Goal: Task Accomplishment & Management: Use online tool/utility

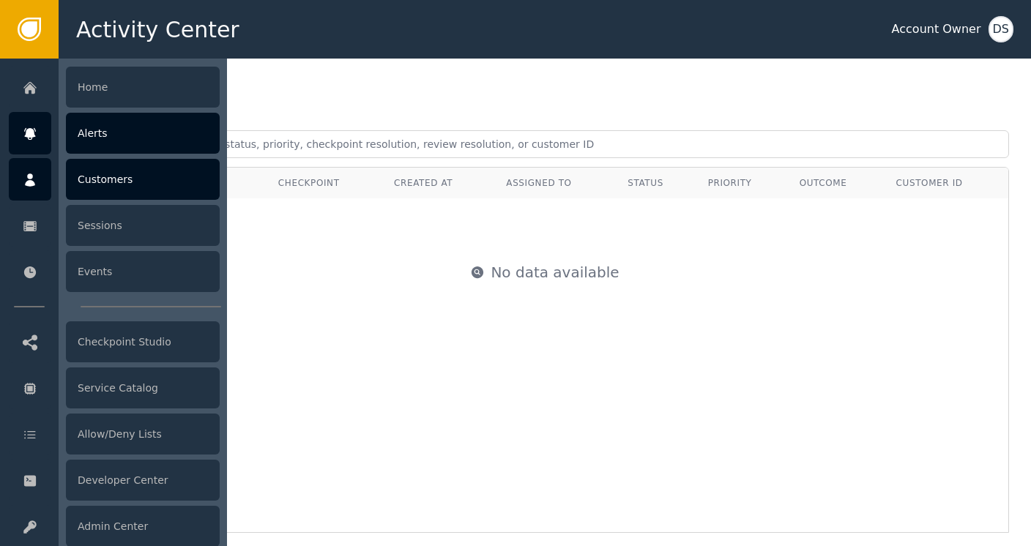
click at [123, 185] on div "Customers" at bounding box center [143, 179] width 154 height 41
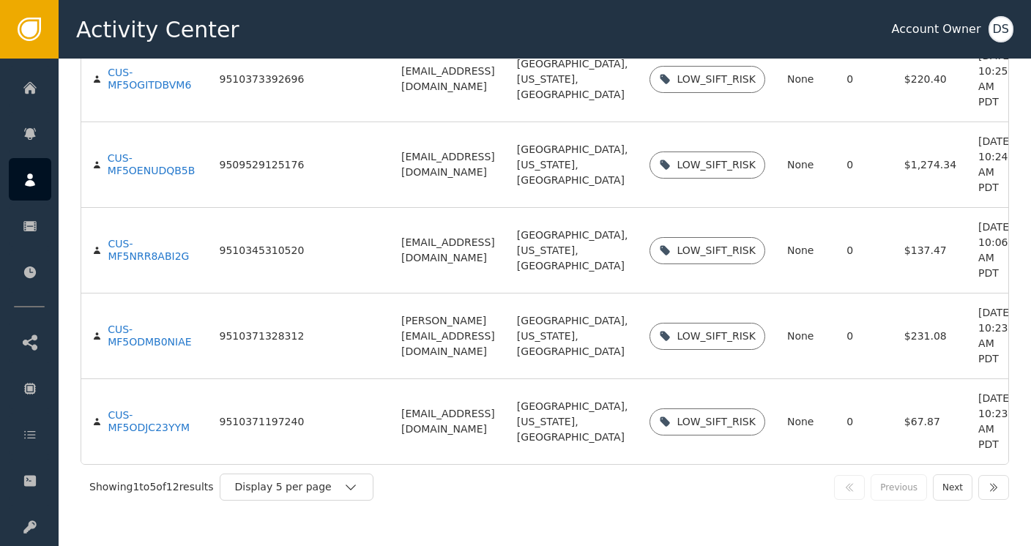
scroll to position [249, 0]
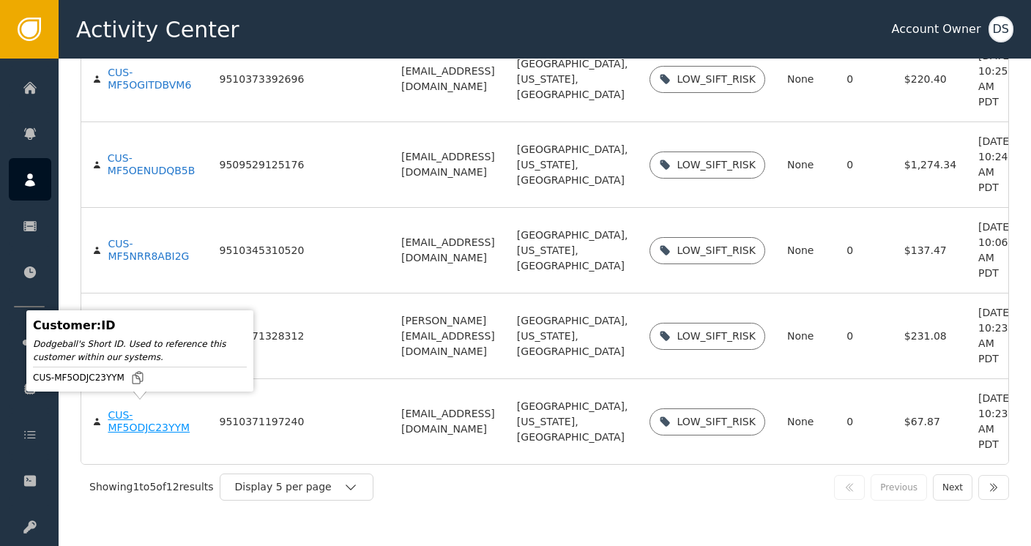
click at [119, 419] on div "CUS-MF5ODJC23YYM" at bounding box center [152, 422] width 89 height 26
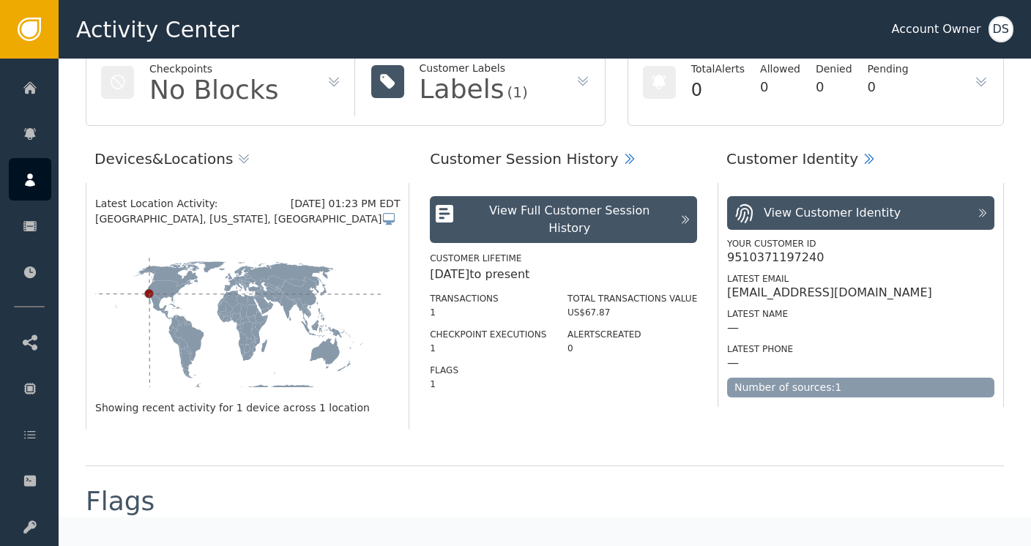
scroll to position [146, 0]
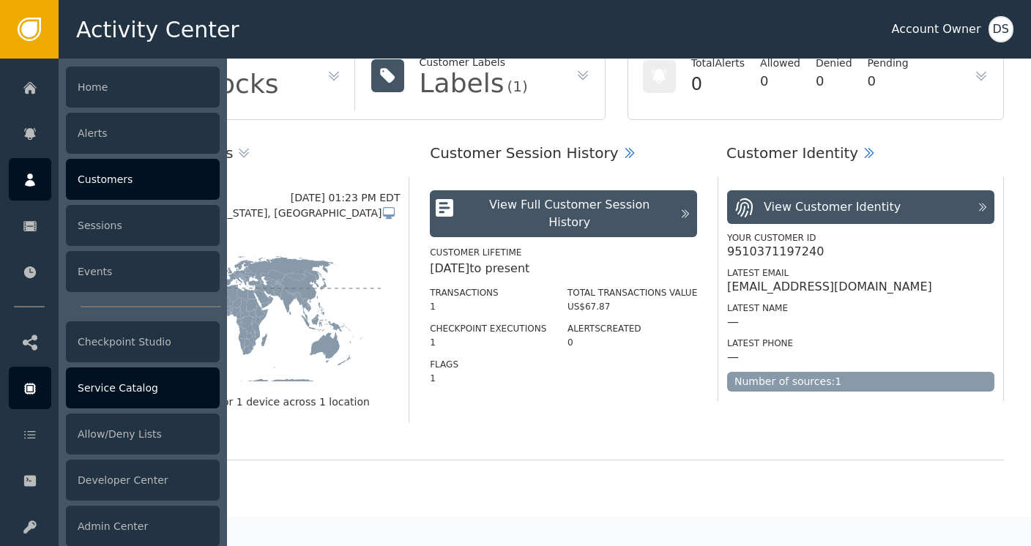
click at [138, 385] on div "Service Catalog" at bounding box center [143, 388] width 154 height 41
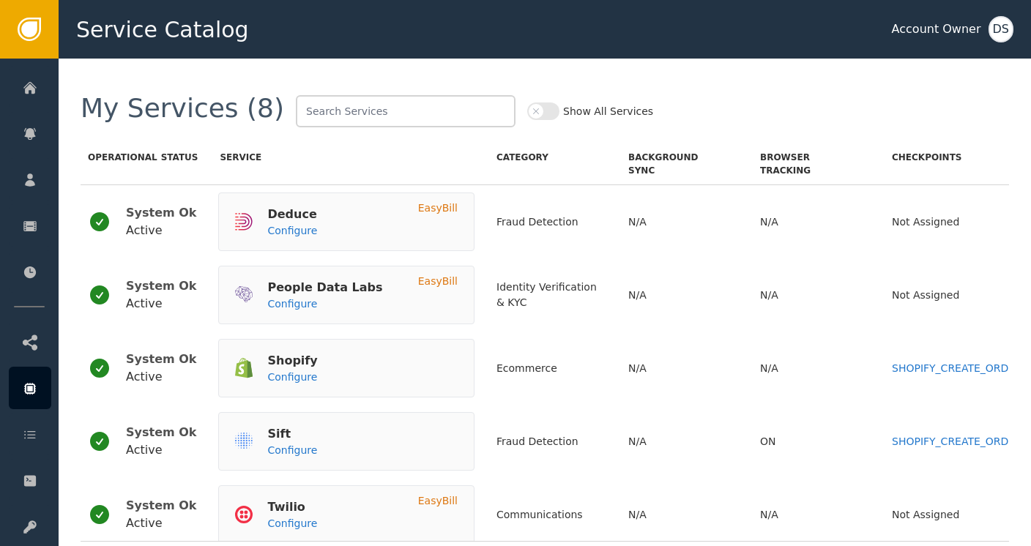
click at [527, 116] on button "Show All Services" at bounding box center [543, 112] width 32 height 18
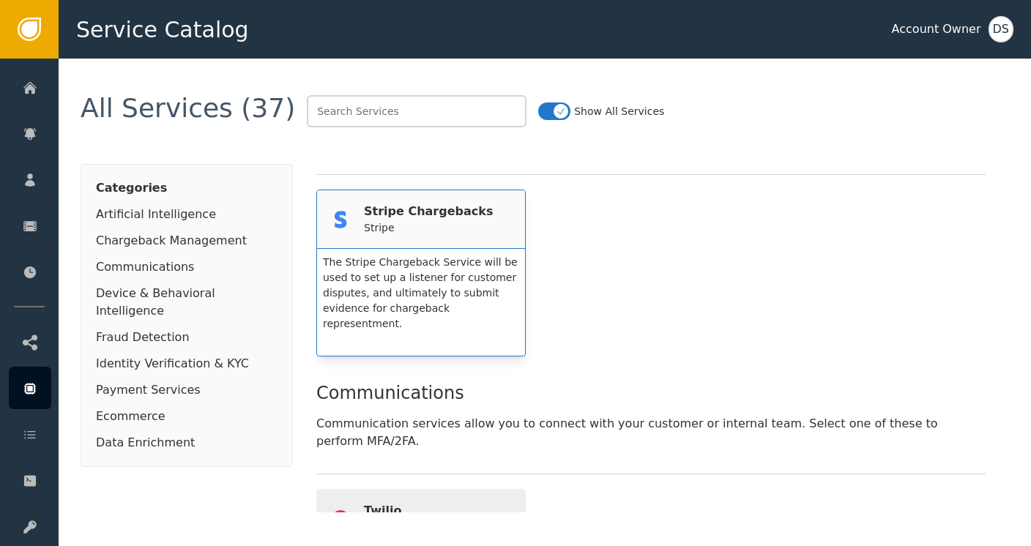
scroll to position [293, 0]
click at [407, 206] on div "Stripe Chargebacks" at bounding box center [428, 214] width 129 height 18
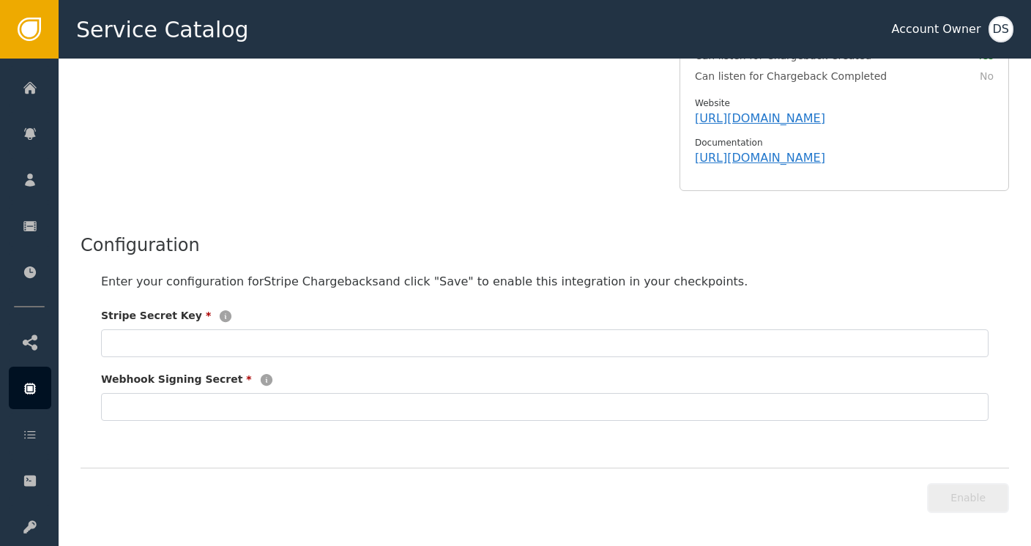
scroll to position [276, 0]
click at [185, 398] on input "text" at bounding box center [544, 406] width 887 height 28
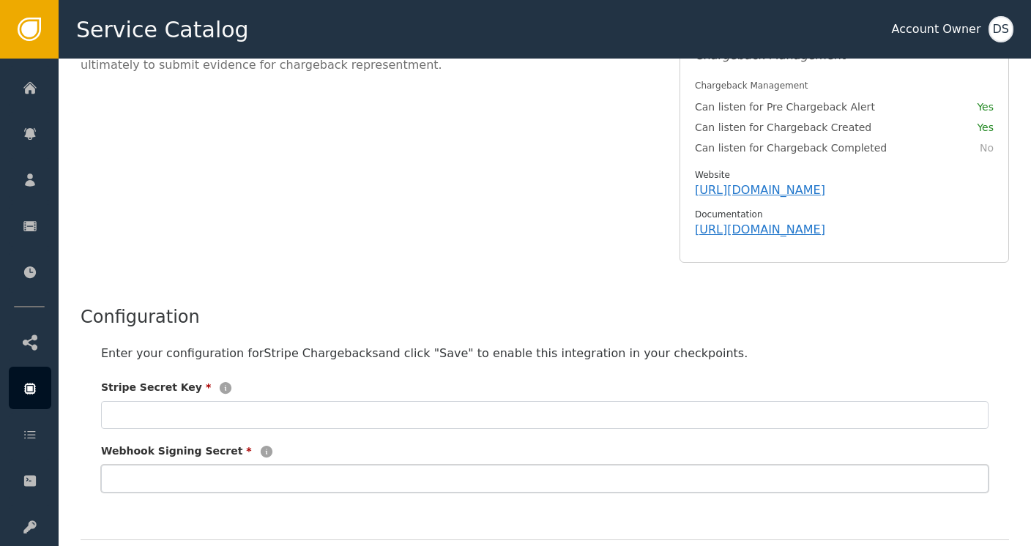
scroll to position [203, 0]
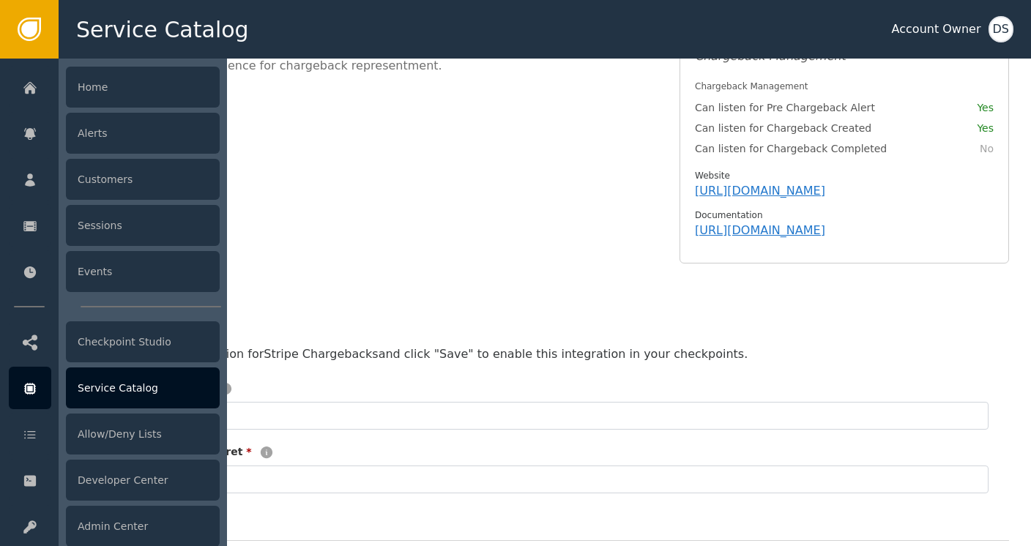
click at [113, 397] on div "Service Catalog" at bounding box center [143, 388] width 154 height 41
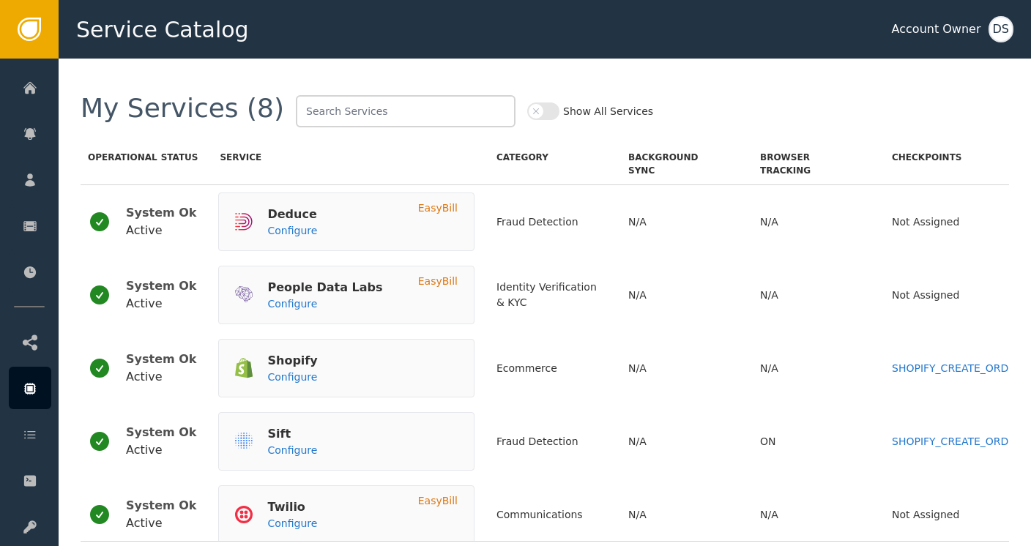
click at [527, 111] on button "Show All Services" at bounding box center [543, 112] width 32 height 18
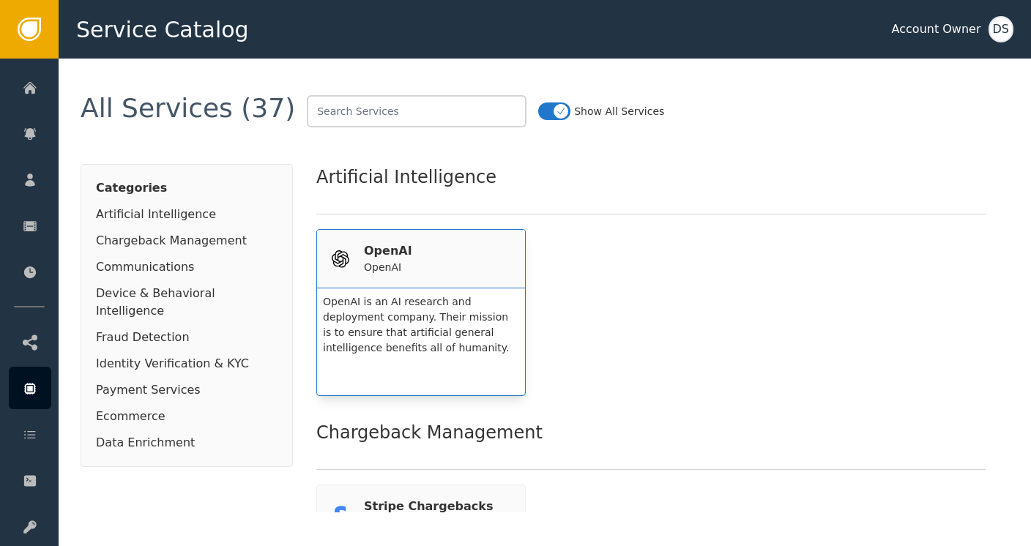
click at [385, 252] on div "OpenAI" at bounding box center [388, 251] width 48 height 18
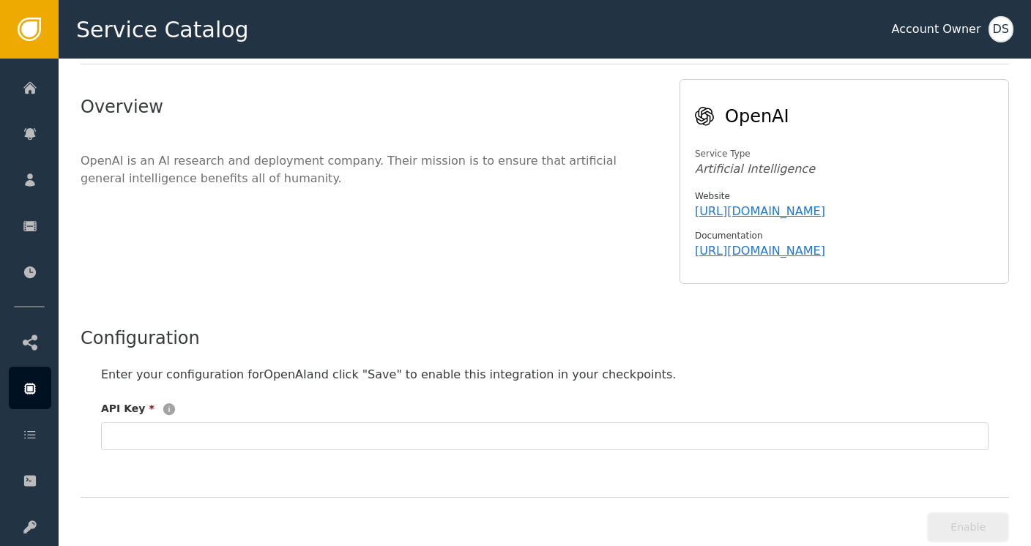
scroll to position [121, 0]
